Goal: Check status: Check status

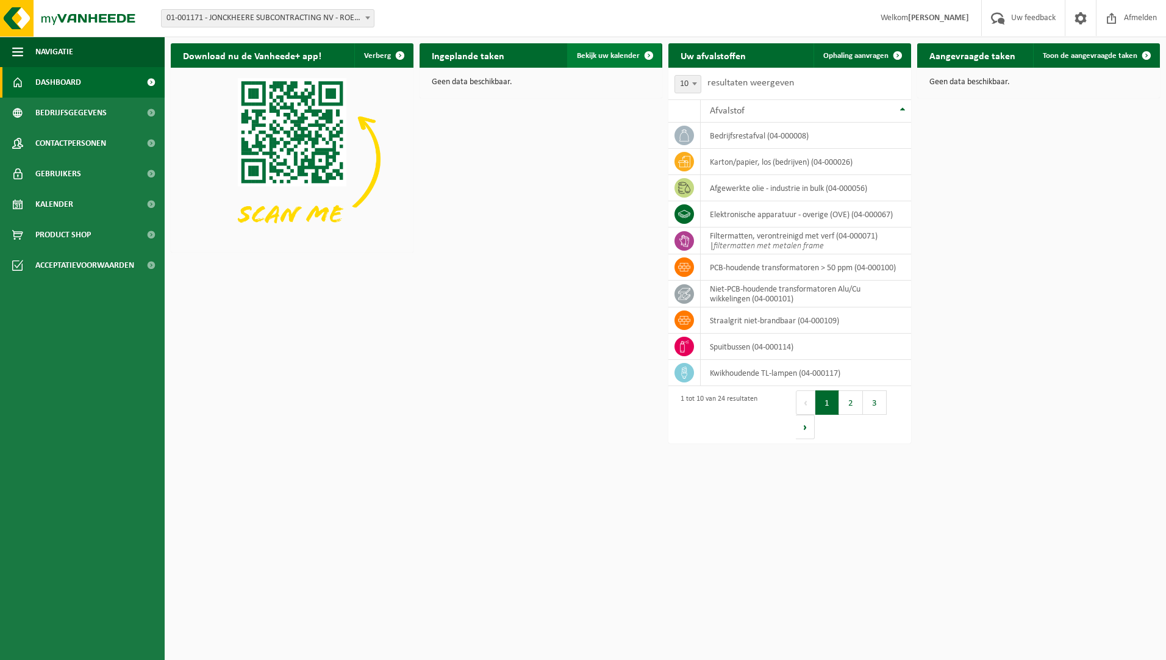
click at [627, 54] on span "Bekijk uw kalender" at bounding box center [608, 56] width 63 height 8
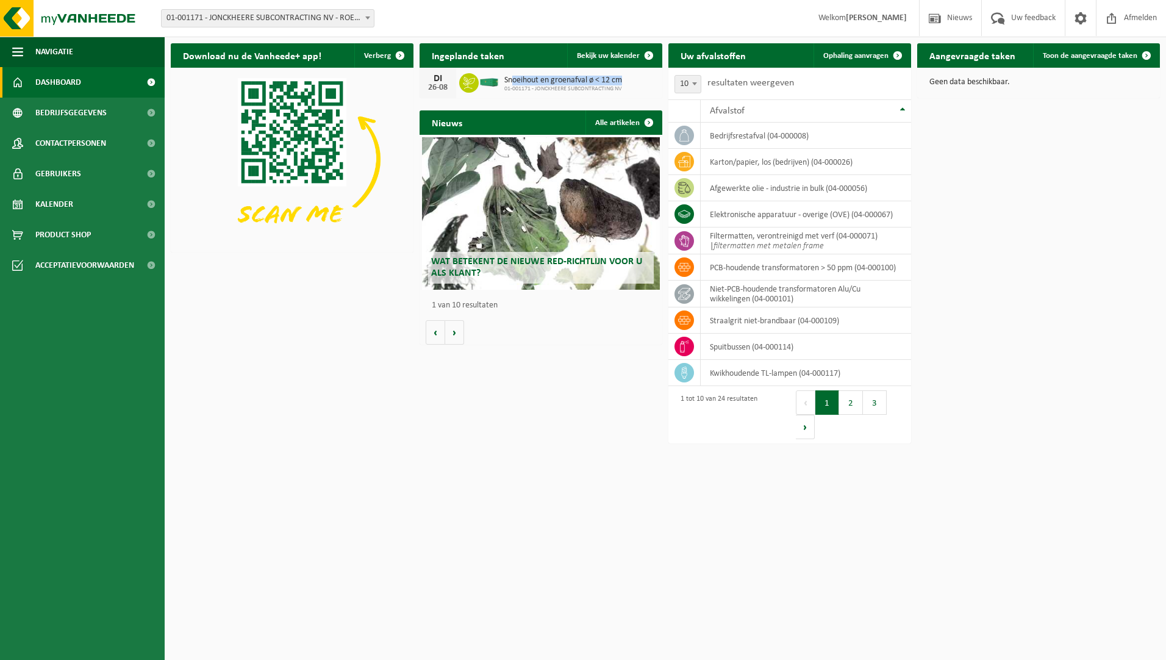
drag, startPoint x: 511, startPoint y: 79, endPoint x: 628, endPoint y: 77, distance: 117.1
click at [622, 77] on span "Snoeihout en groenafval ø < 12 cm" at bounding box center [563, 81] width 118 height 10
drag, startPoint x: 628, startPoint y: 77, endPoint x: 639, endPoint y: 90, distance: 16.9
click at [639, 90] on div "DI 26-08 Snoeihout en groenafval ø < 12 cm 01-001171 - JONCKHEERE SUBCONTRACTIN…" at bounding box center [541, 83] width 243 height 30
click at [614, 56] on span "Bekijk uw kalender" at bounding box center [608, 56] width 63 height 8
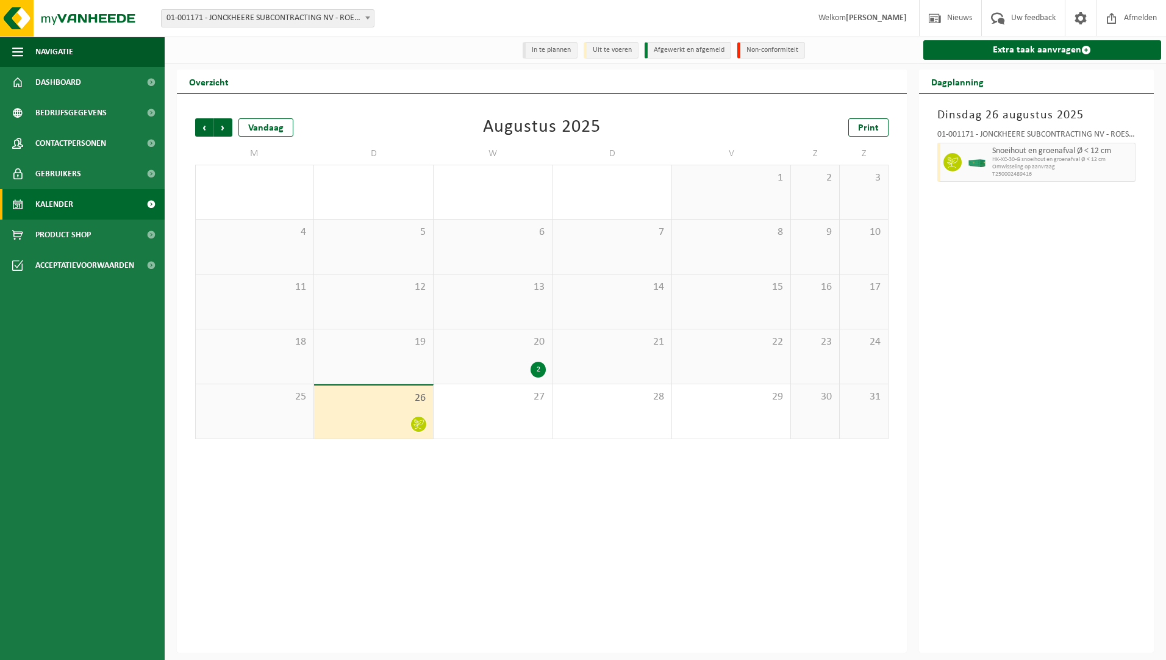
click at [537, 370] on div "2" at bounding box center [538, 370] width 15 height 16
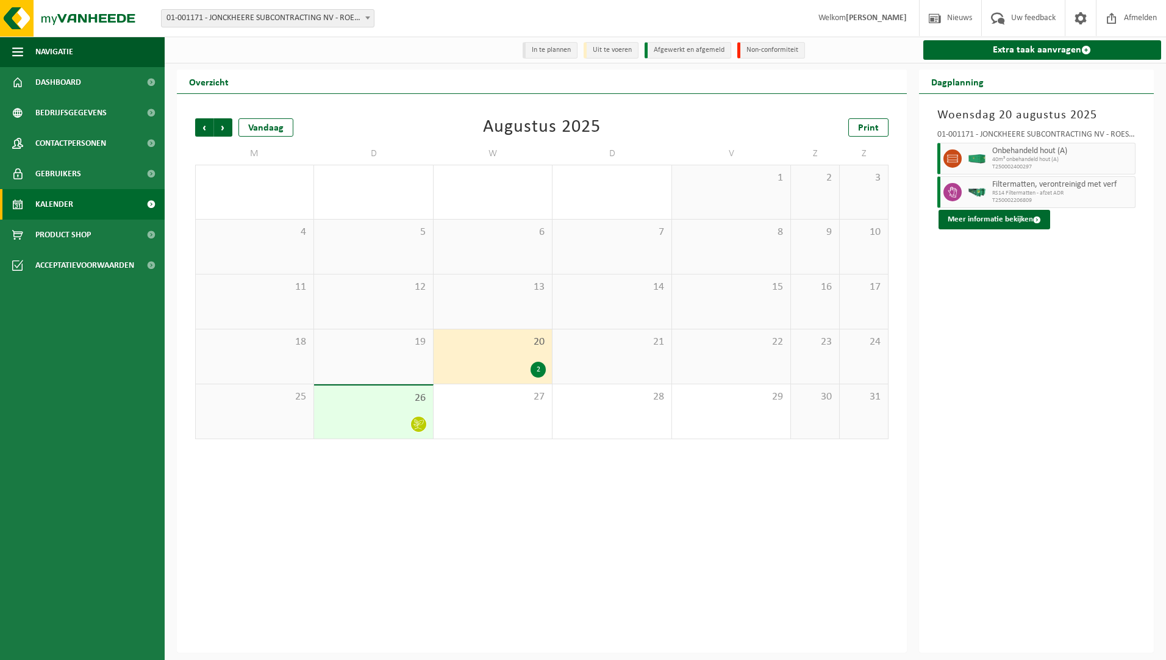
click at [508, 485] on div "Vorige Volgende Vandaag [DATE] Print M D W D V Z Z 28 29 30 31 1 2 3 4 5 6 7 8 …" at bounding box center [542, 373] width 730 height 559
